Goal: Information Seeking & Learning: Learn about a topic

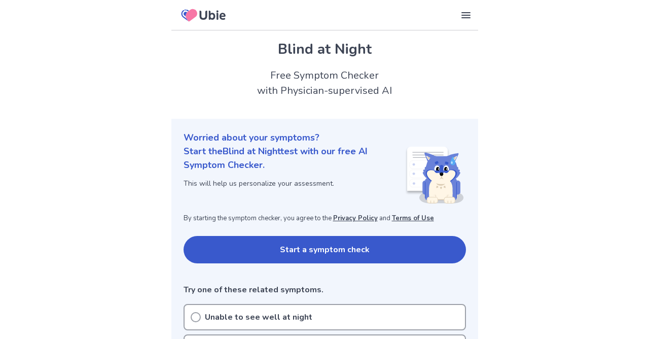
click at [198, 252] on button "Start a symptom check" at bounding box center [324, 249] width 282 height 27
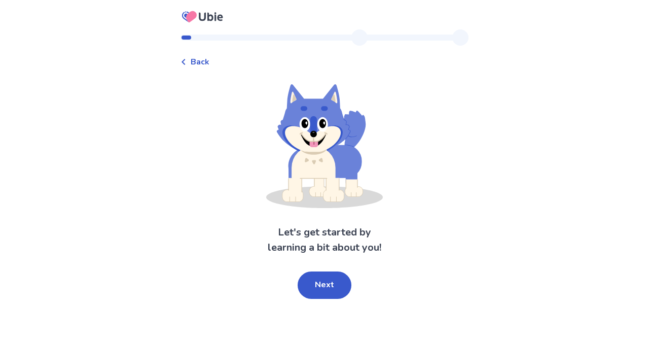
click at [314, 284] on button "Next" at bounding box center [325, 284] width 54 height 27
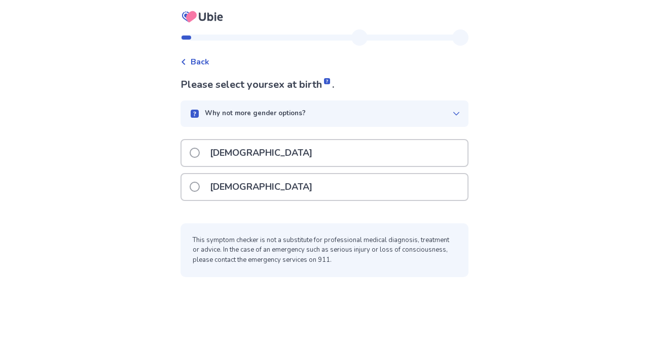
click at [234, 189] on p "Female" at bounding box center [261, 187] width 115 height 26
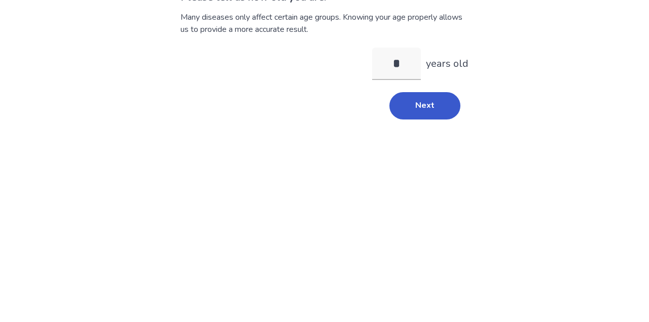
type input "**"
click at [416, 194] on button "Next" at bounding box center [424, 192] width 71 height 27
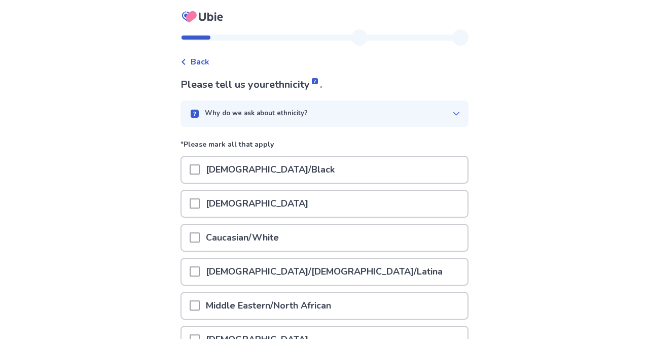
click at [200, 203] on span at bounding box center [195, 203] width 10 height 10
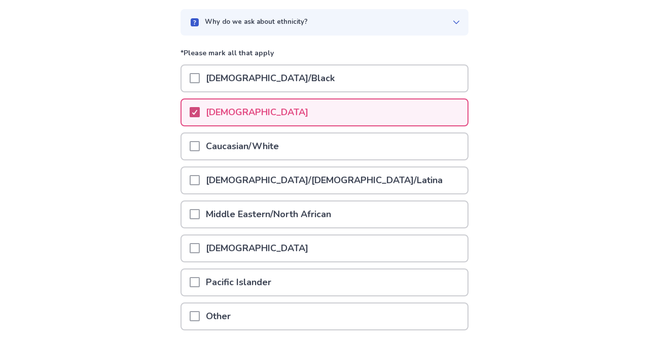
scroll to position [172, 0]
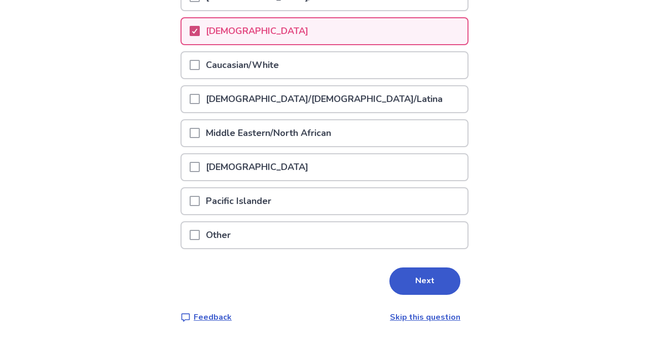
click at [395, 271] on button "Next" at bounding box center [424, 280] width 71 height 27
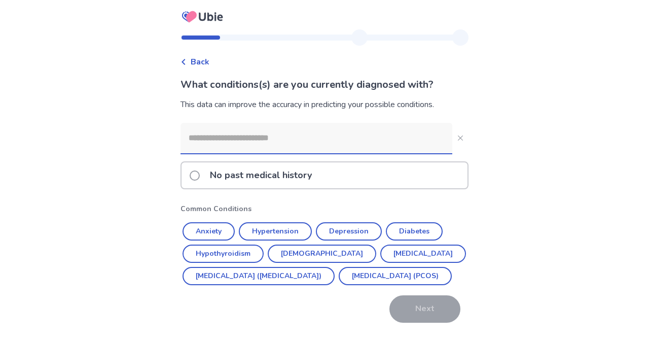
scroll to position [51, 0]
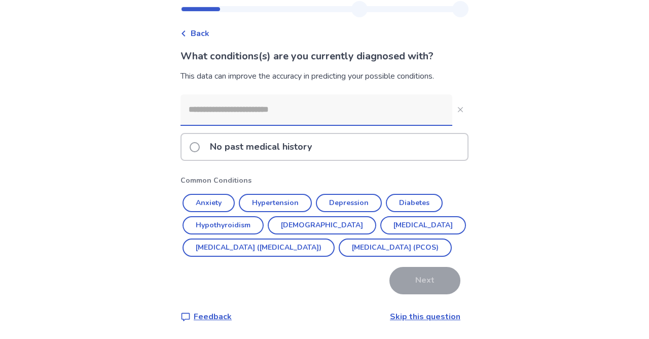
click at [425, 311] on link "Skip this question" at bounding box center [425, 316] width 70 height 11
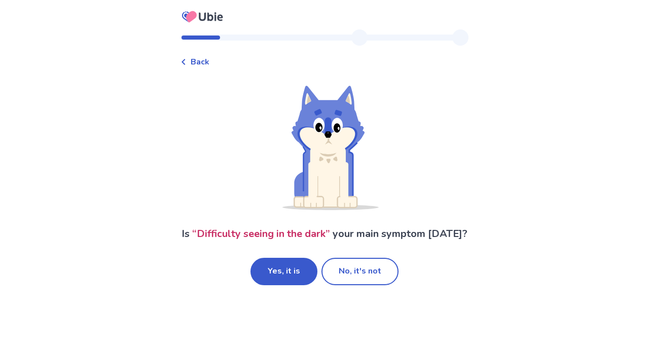
click at [282, 285] on button "Yes, it is" at bounding box center [283, 270] width 67 height 27
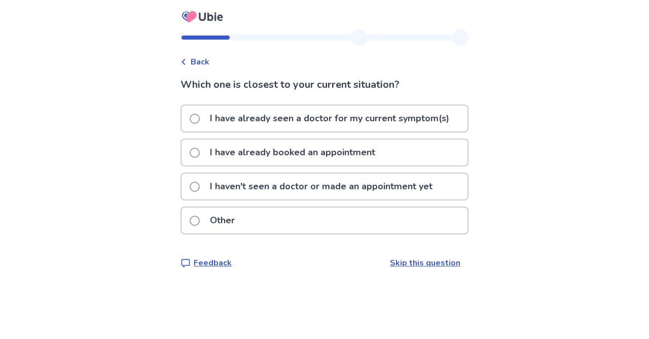
click at [393, 266] on link "Skip this question" at bounding box center [425, 262] width 70 height 11
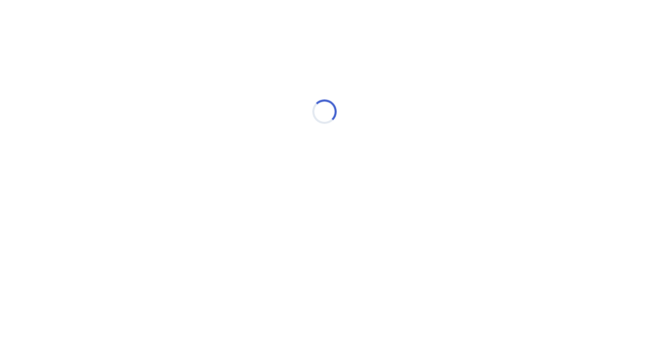
click at [397, 213] on html "Loading... Ubie Symptom Checker" at bounding box center [324, 106] width 649 height 213
select select "*"
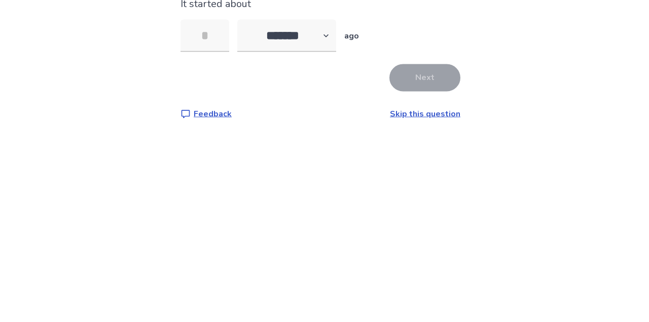
click at [431, 257] on link "Skip this question" at bounding box center [425, 258] width 70 height 11
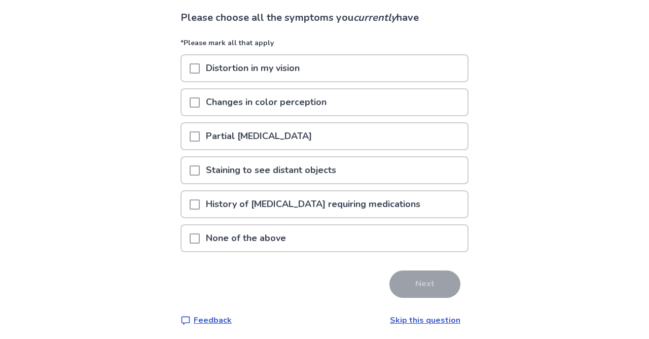
scroll to position [70, 0]
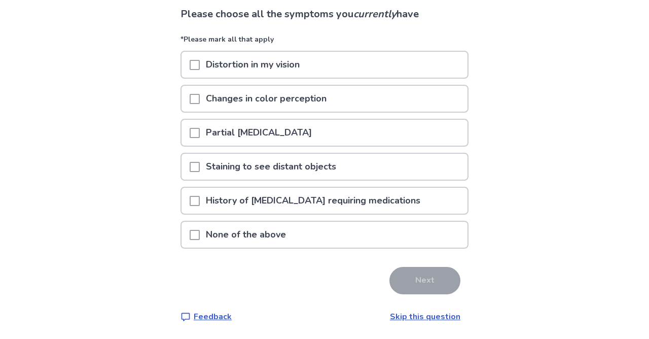
click at [413, 317] on link "Skip this question" at bounding box center [425, 316] width 70 height 11
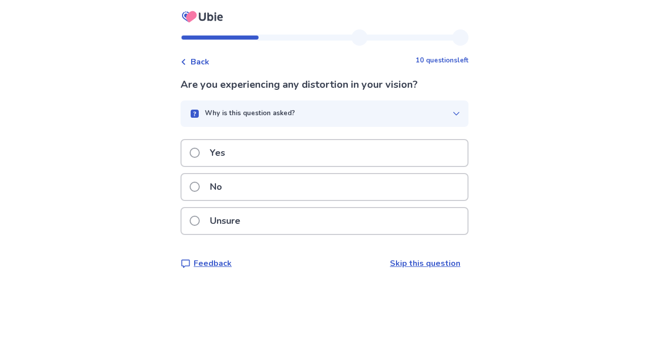
click at [403, 262] on link "Skip this question" at bounding box center [425, 262] width 70 height 11
click at [409, 269] on link "Skip this question" at bounding box center [425, 262] width 70 height 11
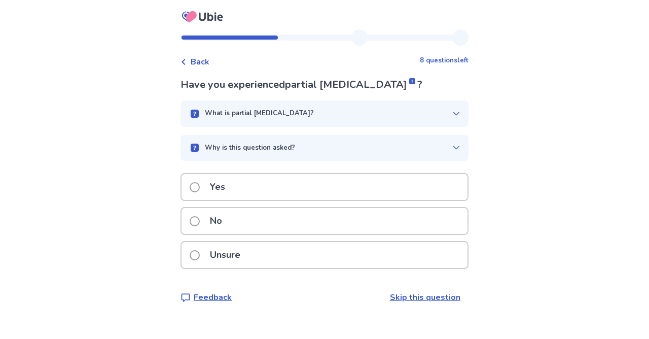
click at [416, 296] on link "Skip this question" at bounding box center [425, 296] width 70 height 11
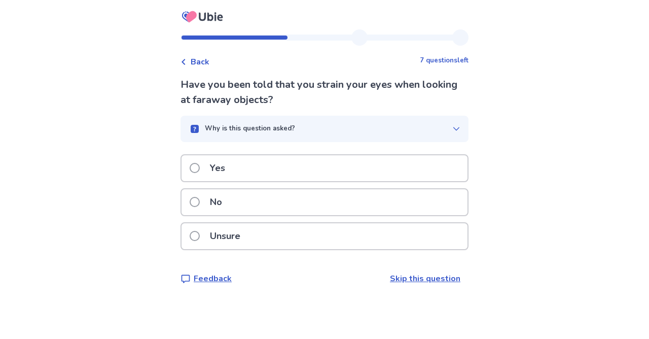
click at [412, 281] on link "Skip this question" at bounding box center [425, 278] width 70 height 11
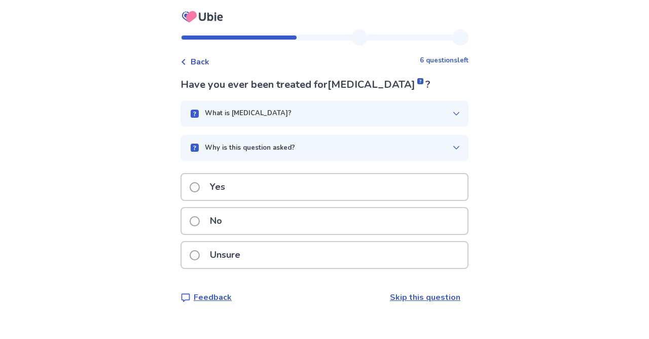
click at [418, 293] on link "Skip this question" at bounding box center [425, 296] width 70 height 11
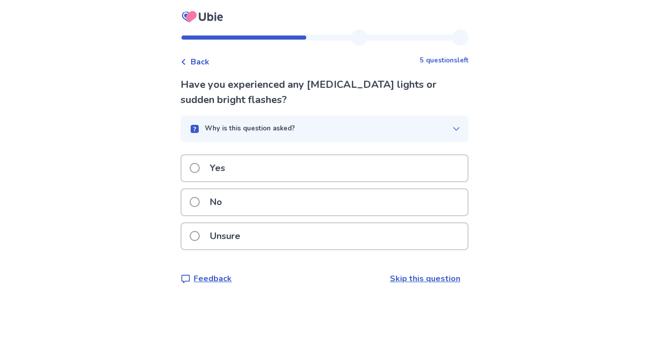
click at [410, 279] on link "Skip this question" at bounding box center [425, 278] width 70 height 11
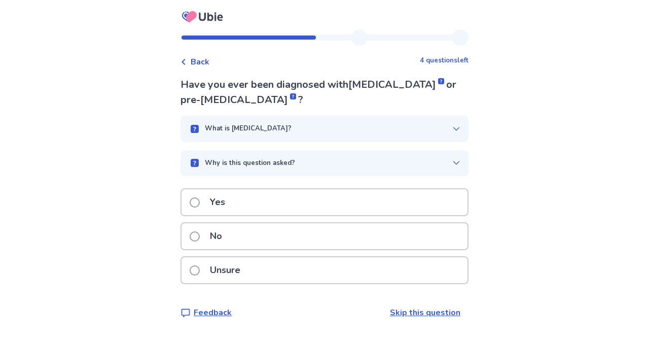
click at [422, 307] on link "Skip this question" at bounding box center [425, 312] width 70 height 11
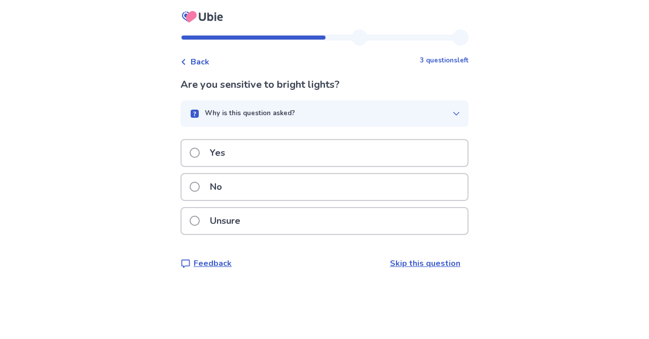
click at [421, 304] on div "Back 3 questions left Are you sensitive to bright lights? Why is this question …" at bounding box center [324, 169] width 649 height 339
click at [408, 267] on link "Skip this question" at bounding box center [425, 262] width 70 height 11
click at [407, 267] on link "Skip this question" at bounding box center [425, 262] width 70 height 11
click at [401, 264] on link "Skip this question" at bounding box center [425, 262] width 70 height 11
